Goal: Check status: Check status

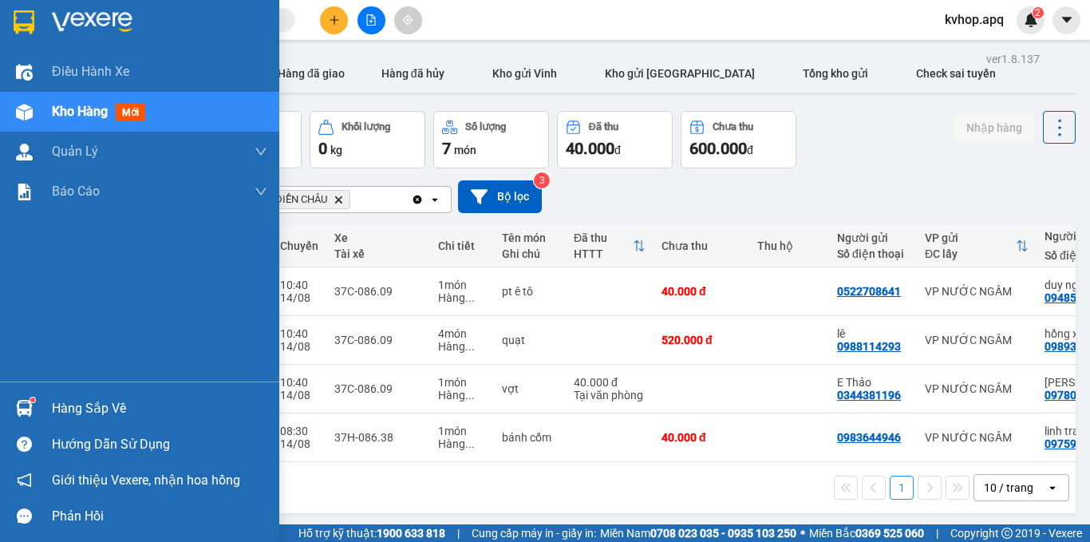
click at [77, 413] on div "Hàng sắp về" at bounding box center [159, 408] width 215 height 24
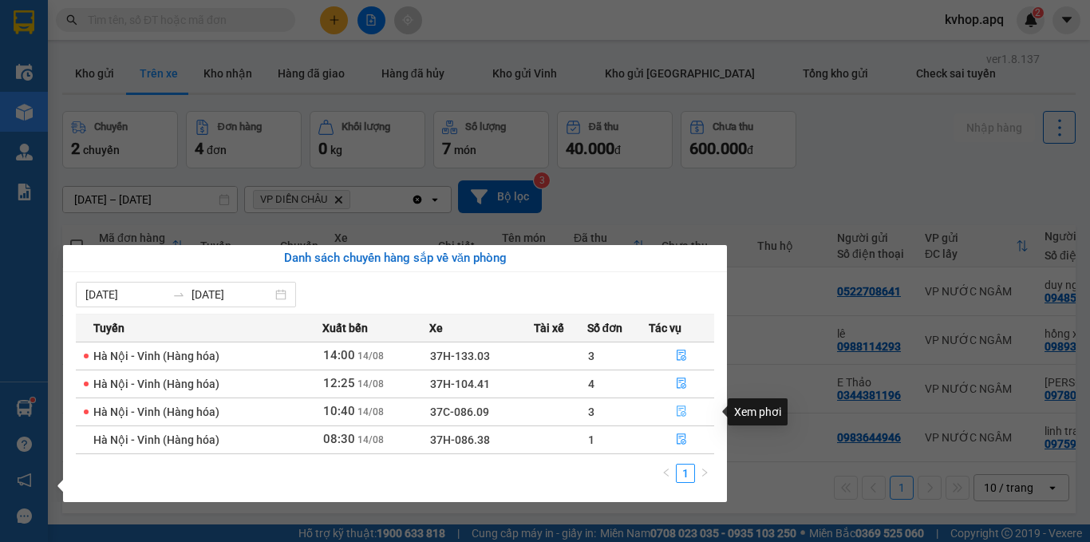
click at [680, 411] on icon "file-done" at bounding box center [681, 410] width 11 height 11
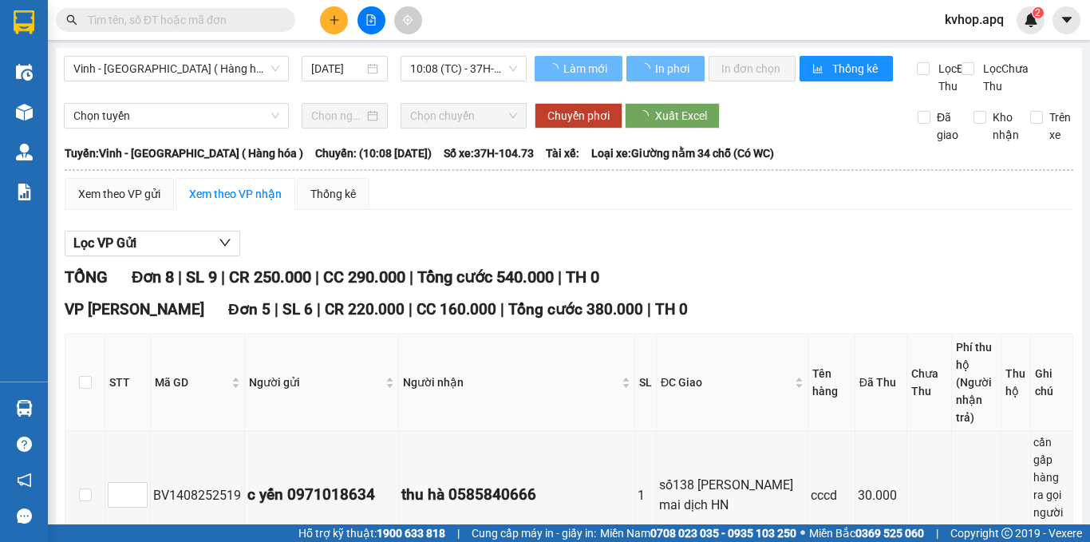
scroll to position [160, 0]
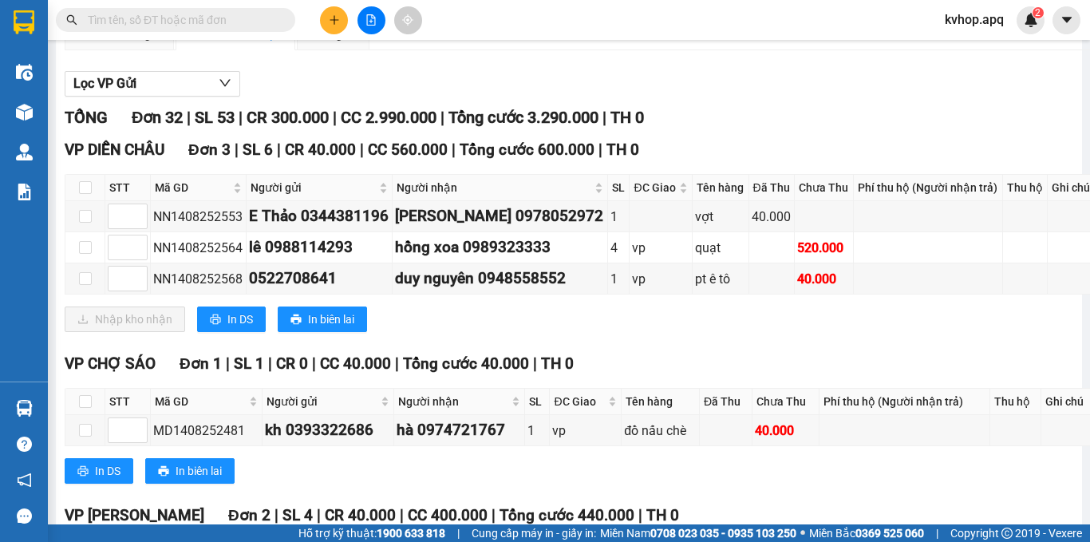
click at [988, 483] on div "In DS In biên lai" at bounding box center [580, 471] width 1031 height 26
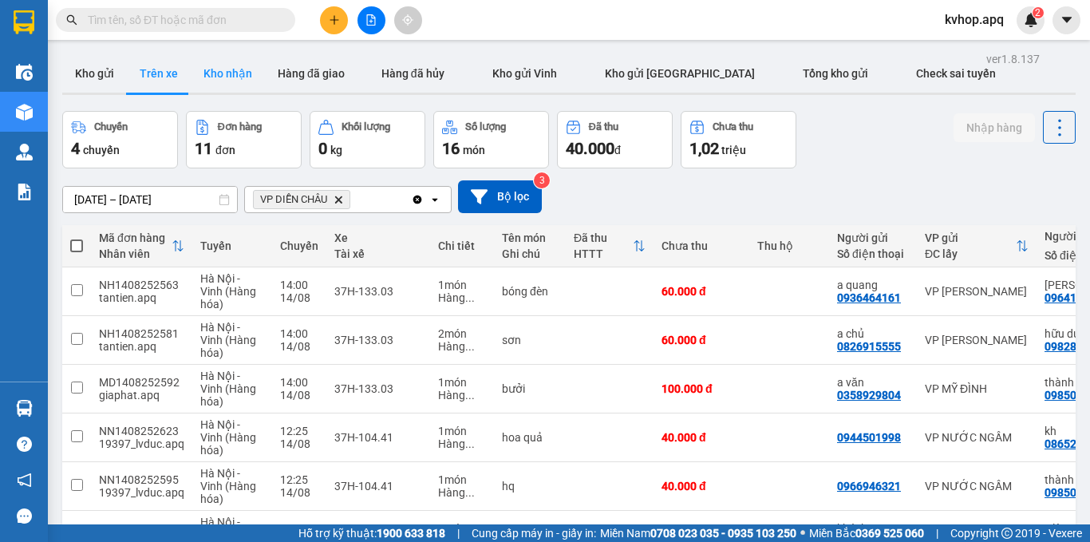
drag, startPoint x: 209, startPoint y: 64, endPoint x: 233, endPoint y: 89, distance: 34.4
click at [209, 65] on button "Kho nhận" at bounding box center [228, 73] width 74 height 38
type input "[DATE] – [DATE]"
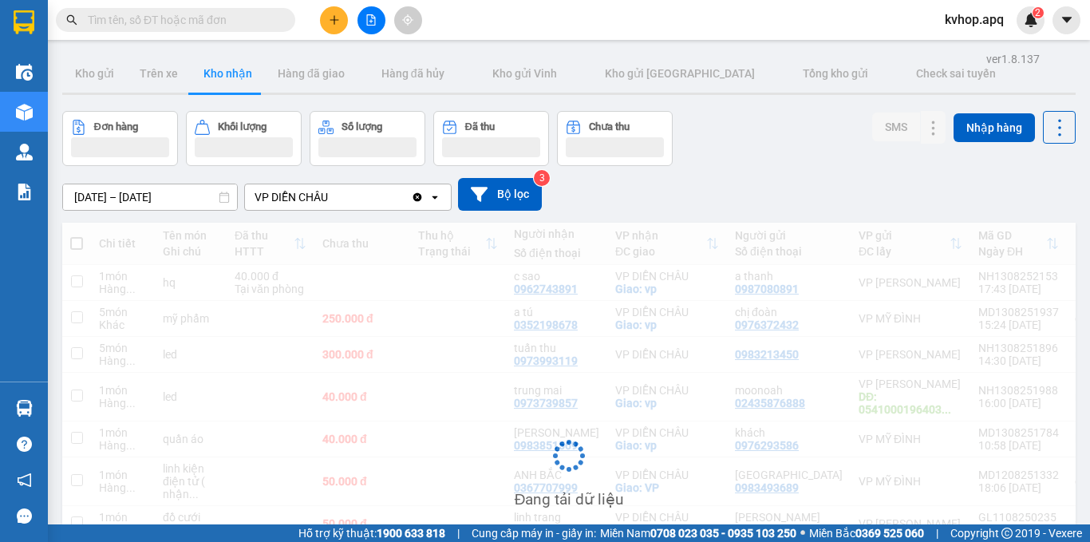
scroll to position [160, 0]
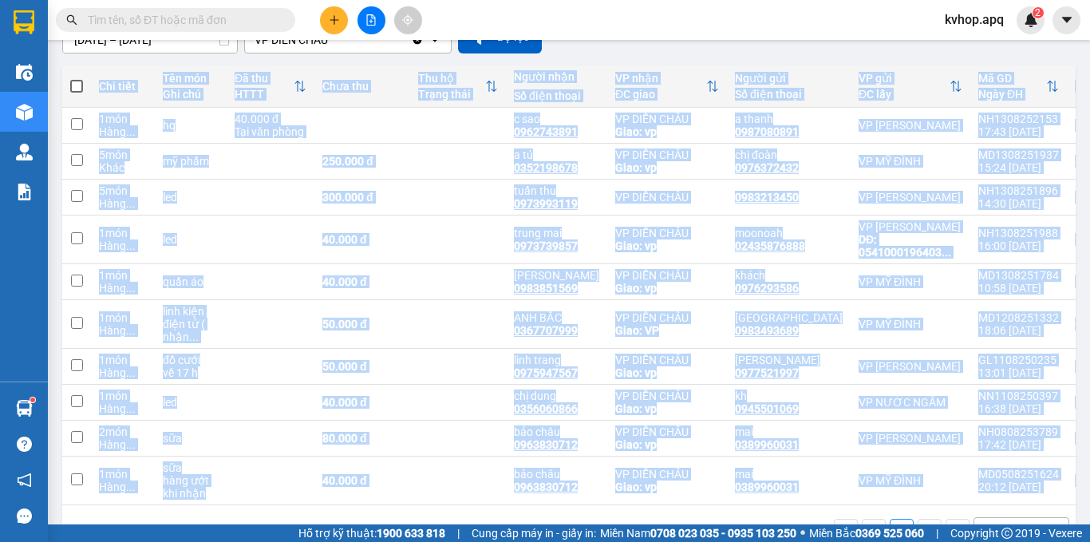
click at [1040, 505] on div "Chi tiết Tên món Ghi chú Đã thu HTTT Chưa thu Thu hộ Trạng thái Người nhận Số đ…" at bounding box center [568, 285] width 1013 height 440
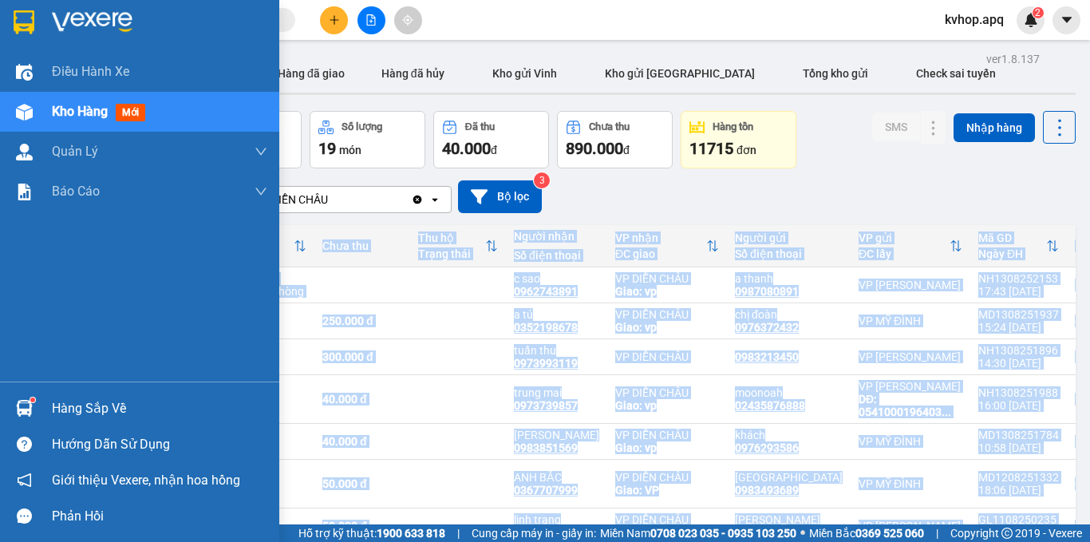
click at [77, 410] on div "Hàng sắp về" at bounding box center [159, 408] width 215 height 24
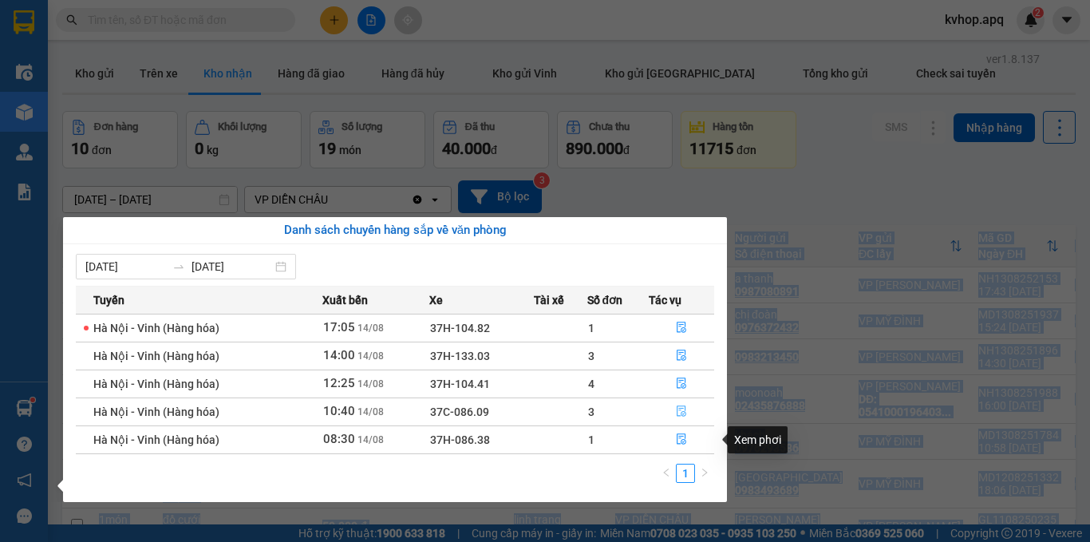
click at [678, 408] on icon "file-done" at bounding box center [681, 410] width 11 height 11
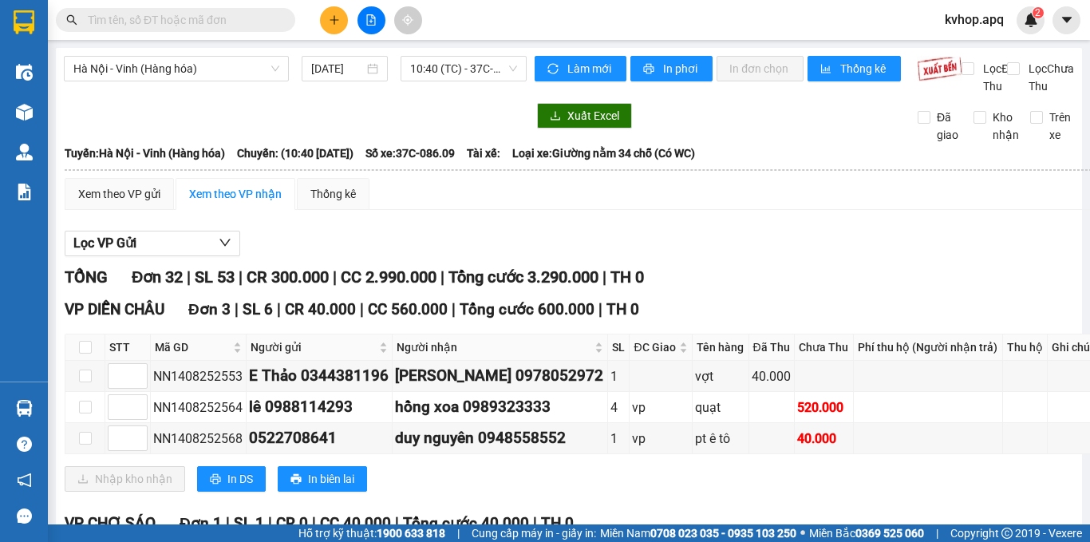
drag, startPoint x: 680, startPoint y: 542, endPoint x: 656, endPoint y: 533, distance: 25.8
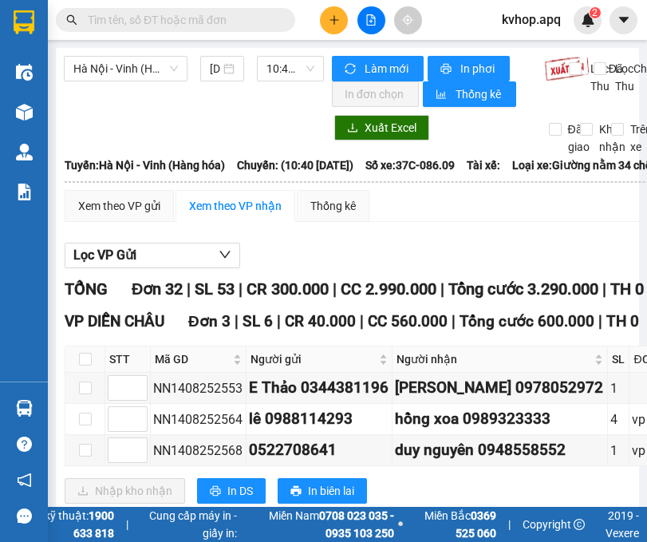
click at [404, 209] on div "Xem theo VP gửi Xem theo VP nhận Thống kê" at bounding box center [580, 206] width 1031 height 32
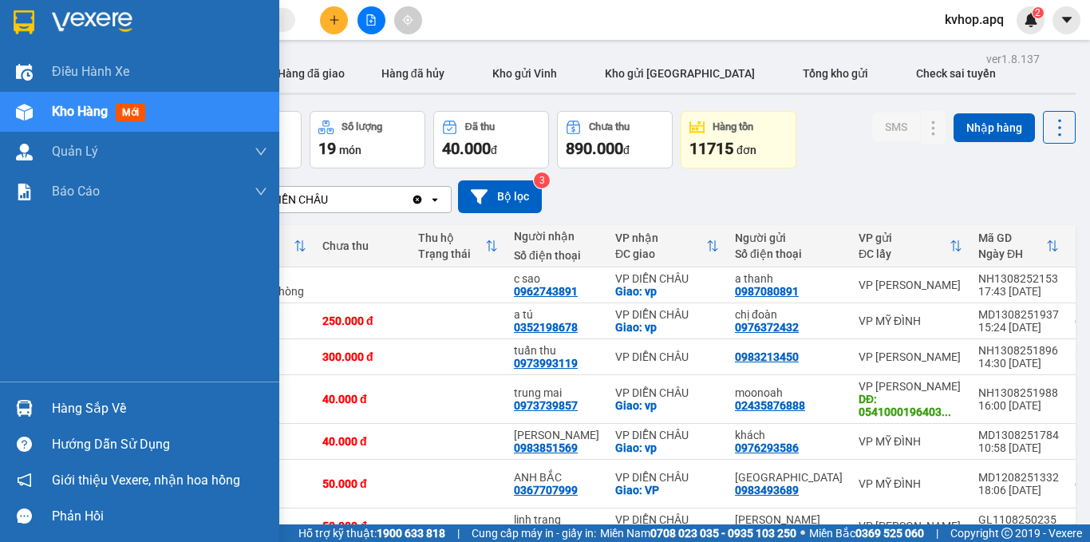
click at [50, 400] on div "Hàng sắp về" at bounding box center [139, 408] width 279 height 36
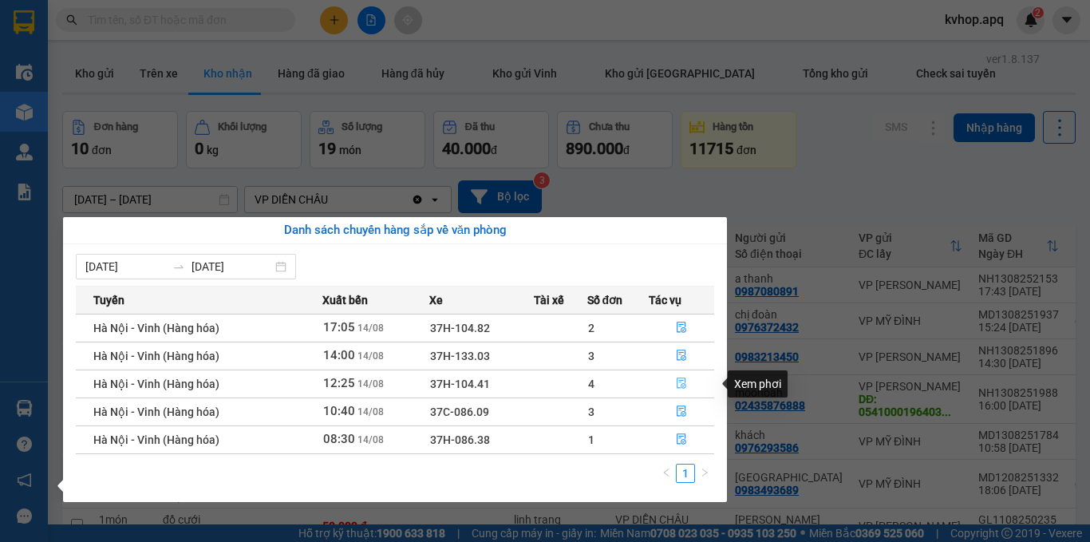
click at [680, 381] on icon "file-done" at bounding box center [681, 382] width 11 height 11
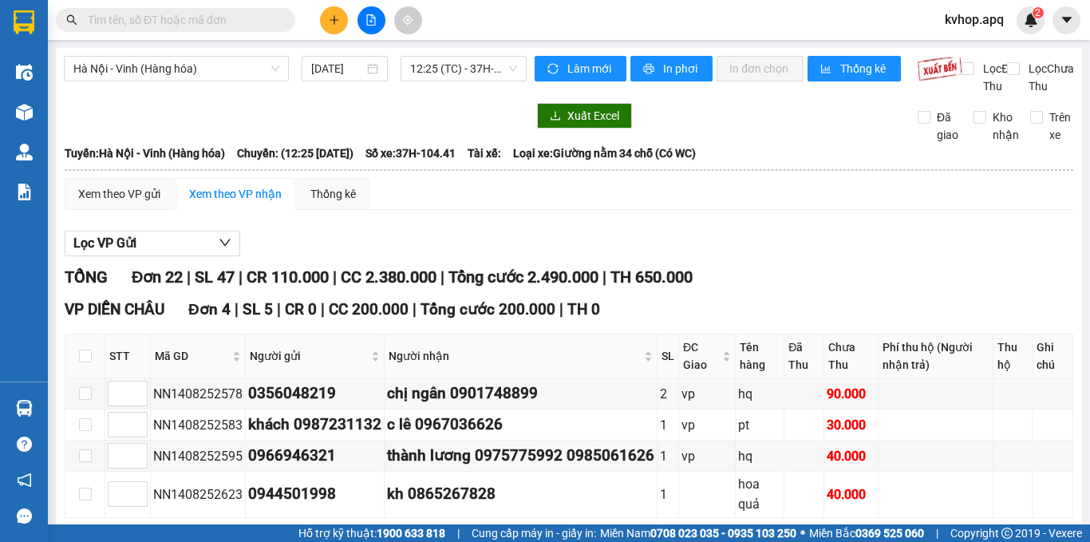
scroll to position [80, 0]
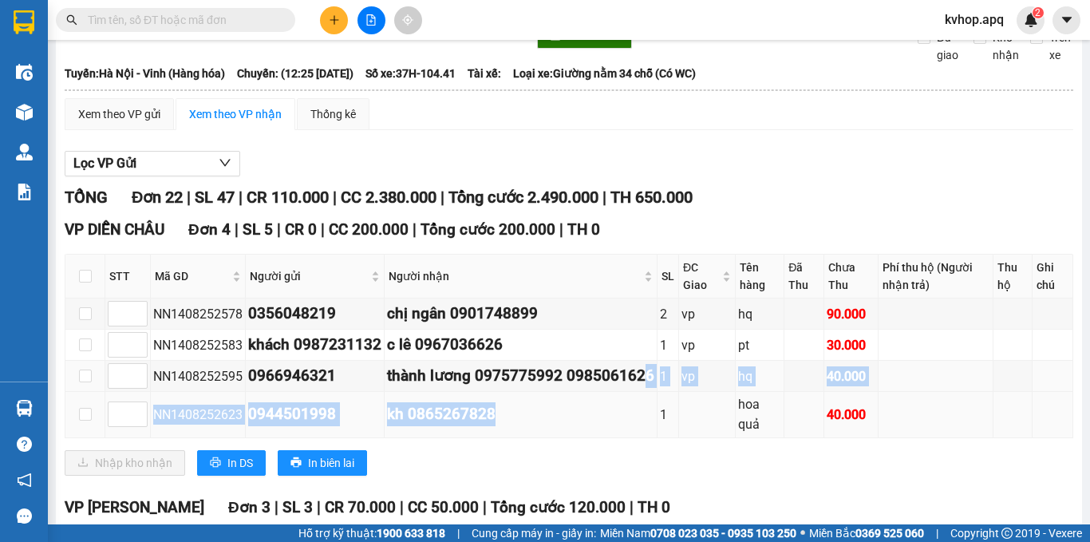
click at [641, 410] on tbody "NN1408252578 0356048219 chị ngân 0901748899 2 vp hq 90.000 NN1408252583 khách 0…" at bounding box center [568, 367] width 1007 height 139
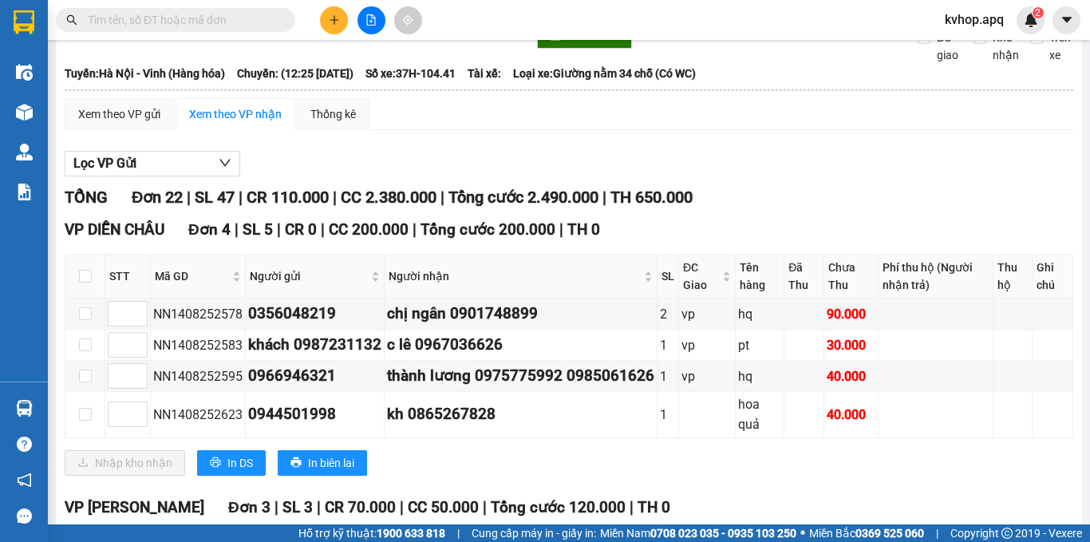
click at [1074, 376] on main "[GEOGRAPHIC_DATA] - [GEOGRAPHIC_DATA] (Hàng hóa) [DATE] 12:25 (TC) - 37H-104.41…" at bounding box center [545, 262] width 1090 height 524
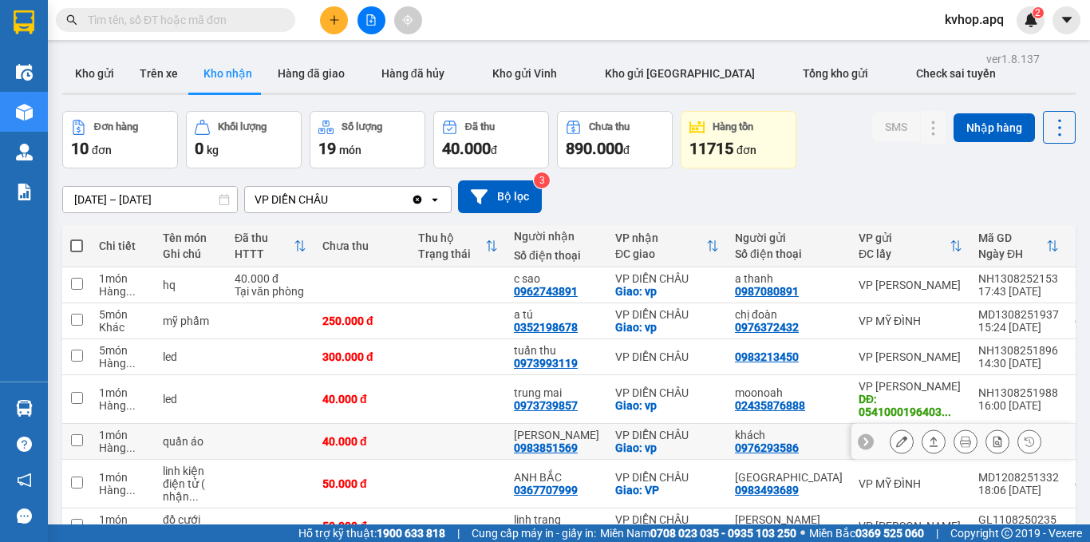
scroll to position [160, 0]
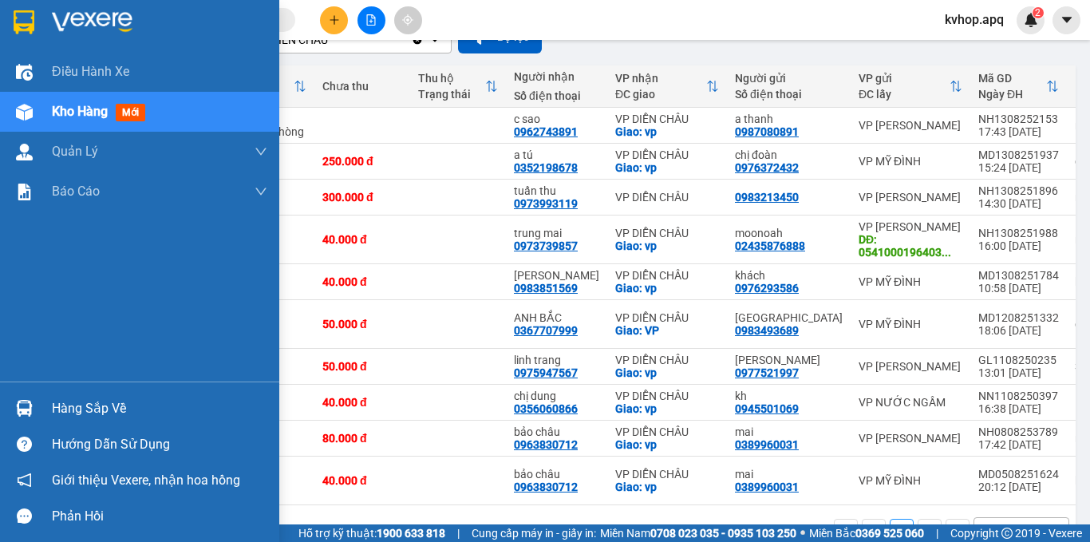
click at [112, 418] on div "Hàng sắp về" at bounding box center [159, 408] width 215 height 24
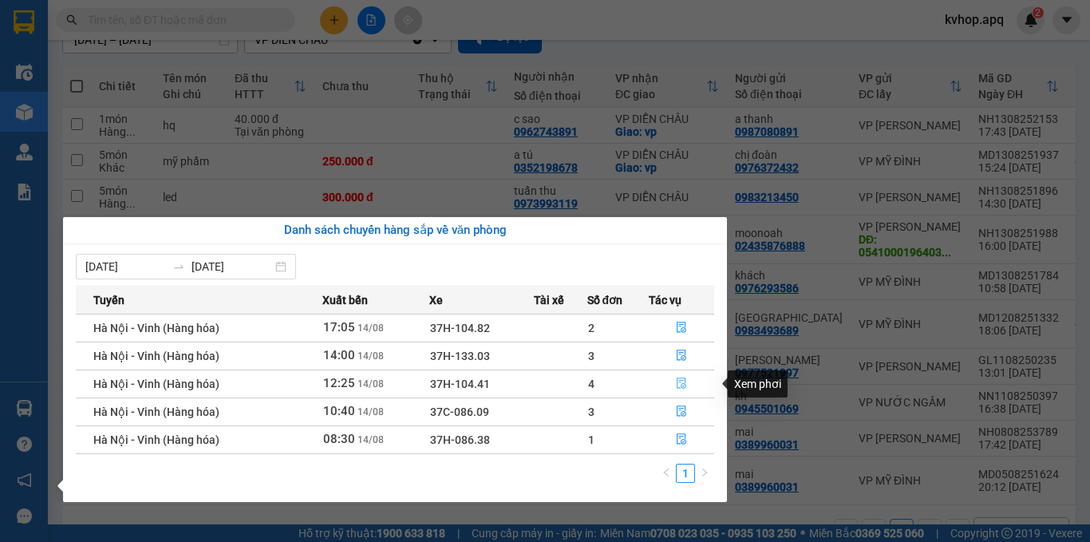
click at [683, 384] on icon "file-done" at bounding box center [681, 383] width 10 height 11
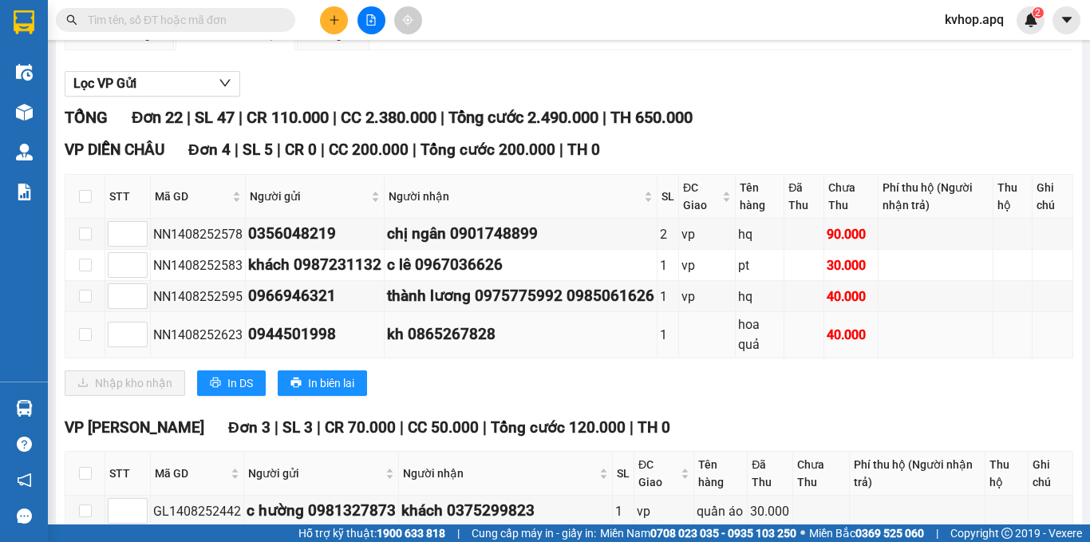
scroll to position [239, 0]
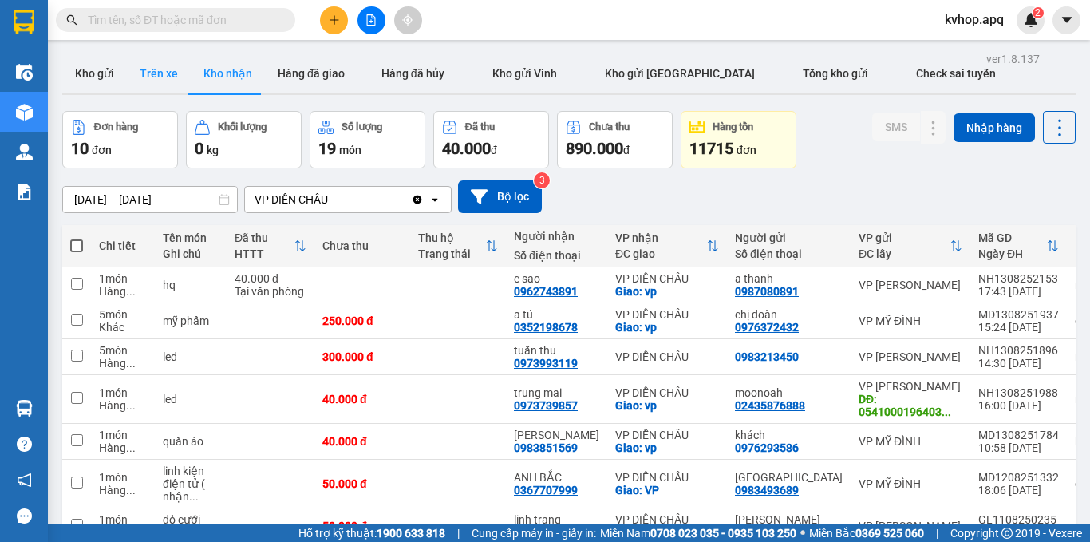
click at [169, 78] on button "Trên xe" at bounding box center [159, 73] width 64 height 38
type input "[DATE] – [DATE]"
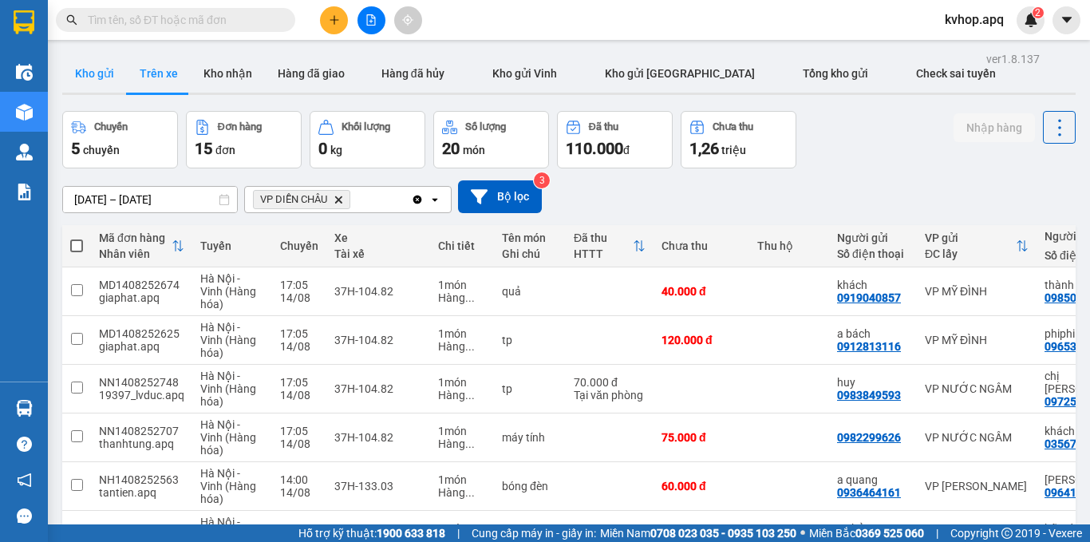
click at [73, 69] on button "Kho gửi" at bounding box center [94, 73] width 65 height 38
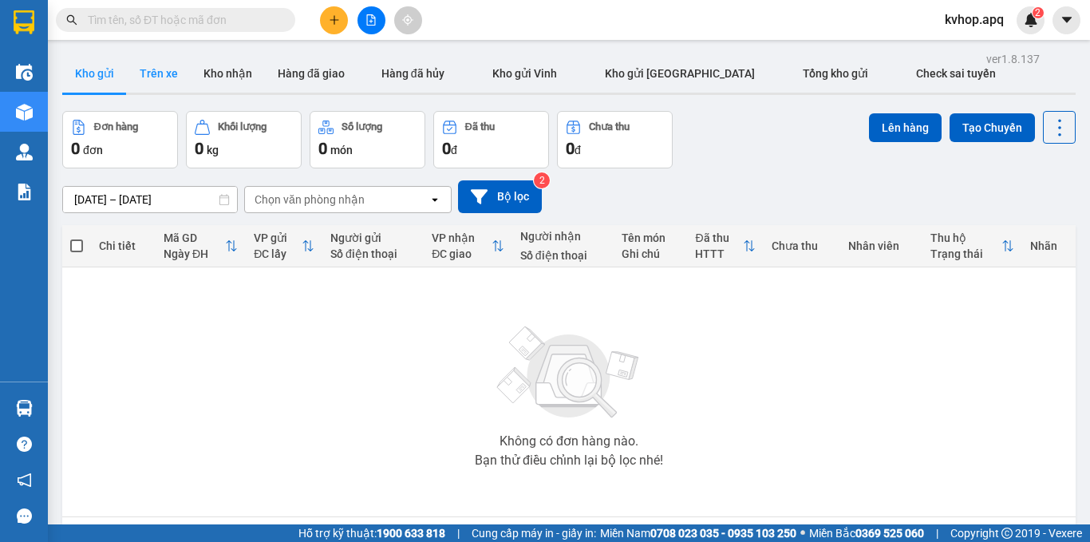
click at [156, 66] on button "Trên xe" at bounding box center [159, 73] width 64 height 38
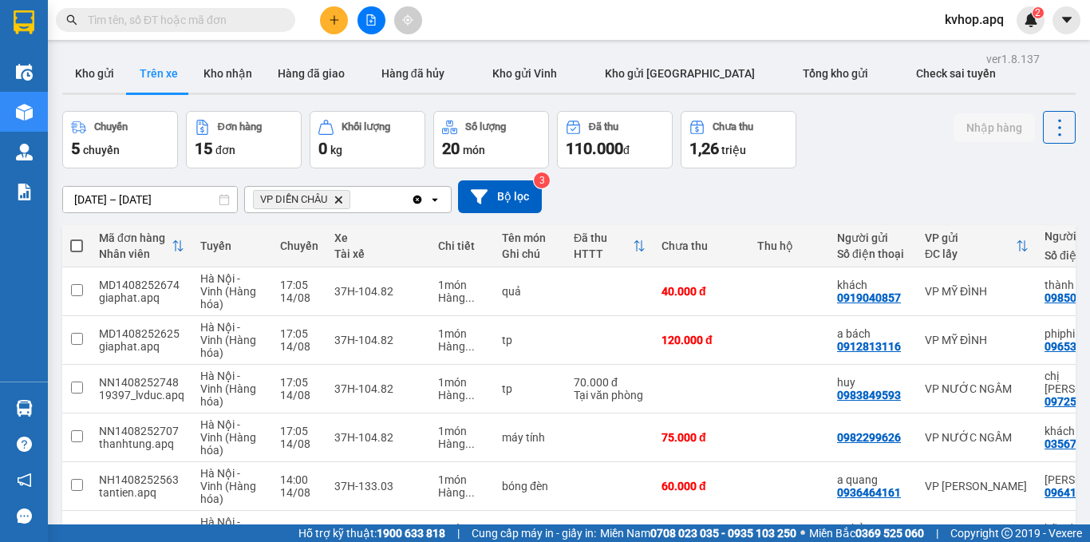
click at [162, 65] on button "Trên xe" at bounding box center [159, 73] width 64 height 38
click at [163, 73] on button "Trên xe" at bounding box center [159, 73] width 64 height 38
click at [265, 72] on button "Hàng đã giao" at bounding box center [311, 73] width 93 height 38
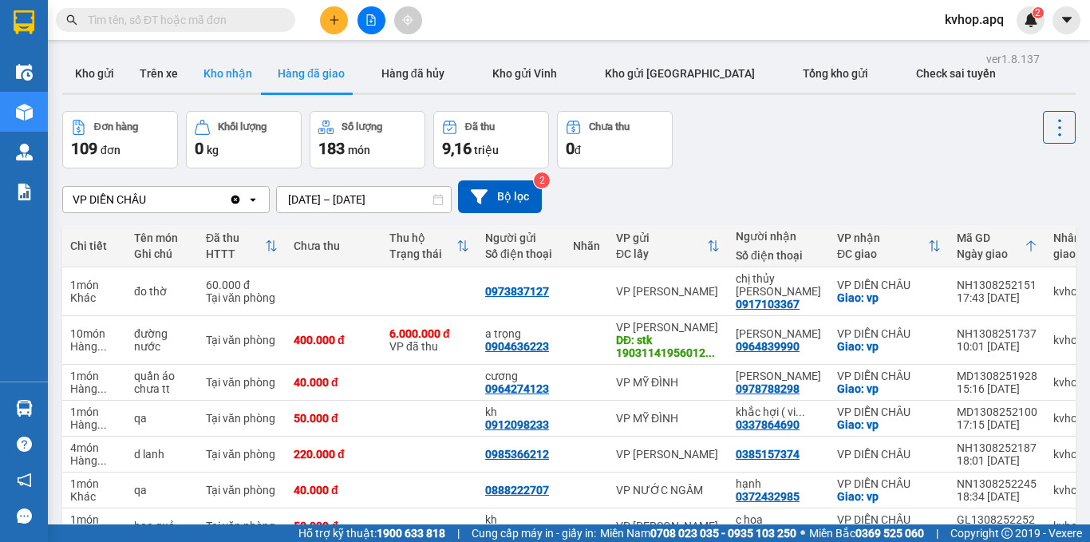
click at [228, 81] on button "Kho nhận" at bounding box center [228, 73] width 74 height 38
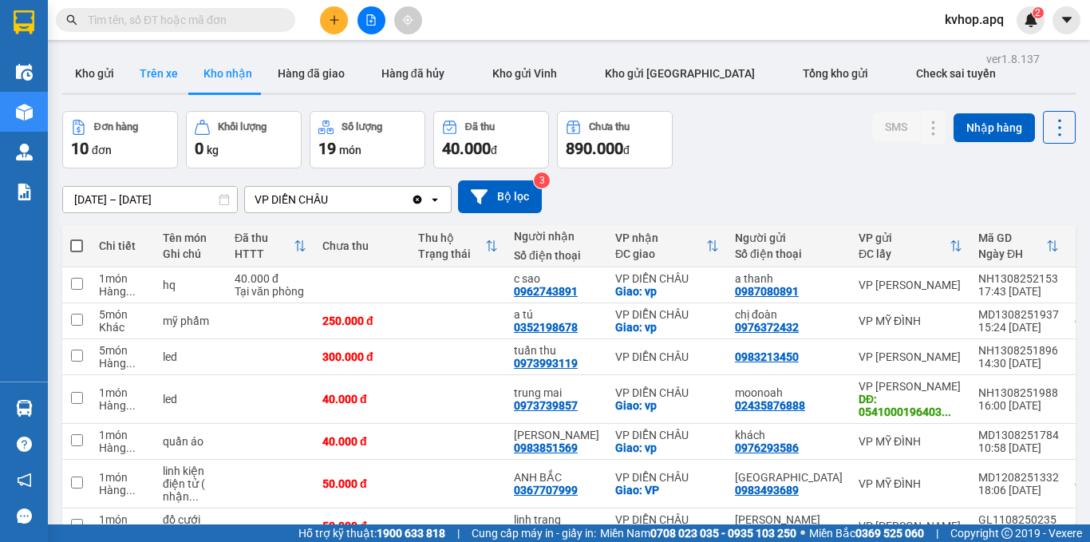
click at [175, 85] on button "Trên xe" at bounding box center [159, 73] width 64 height 38
type input "[DATE] – [DATE]"
